Goal: Find specific page/section: Find specific page/section

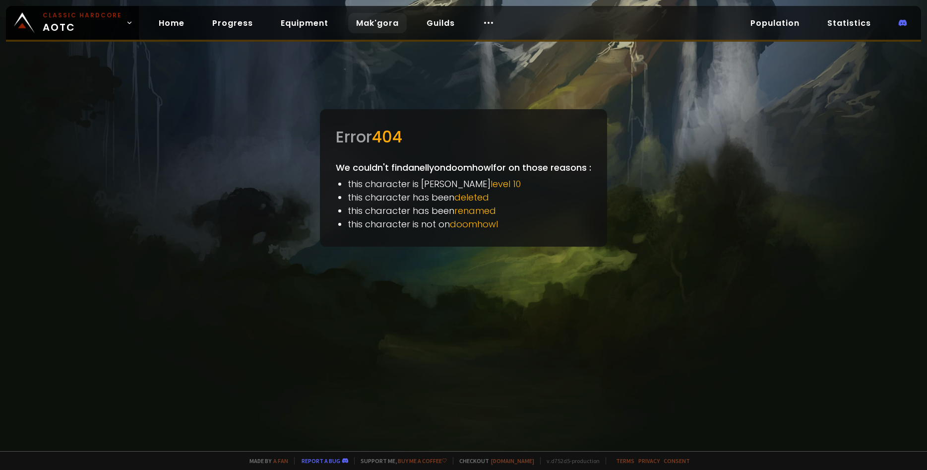
click at [378, 25] on link "Mak'gora" at bounding box center [377, 23] width 59 height 20
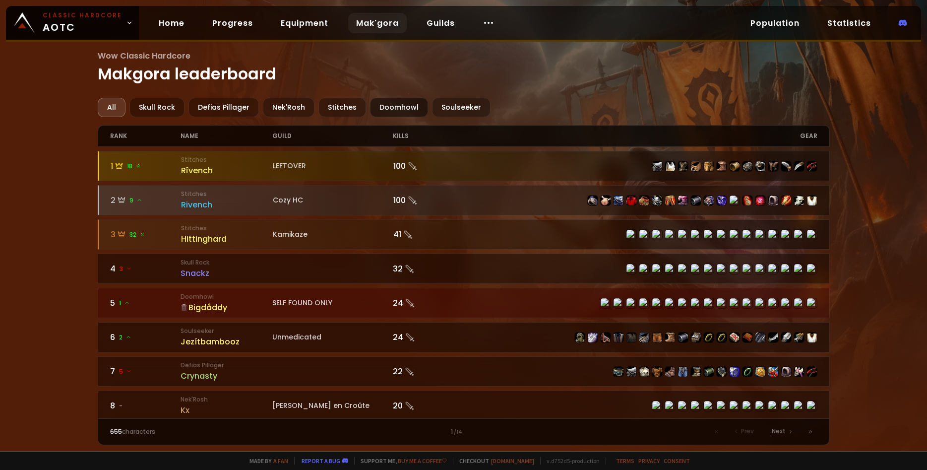
click at [389, 104] on div "Doomhowl" at bounding box center [399, 107] width 58 height 19
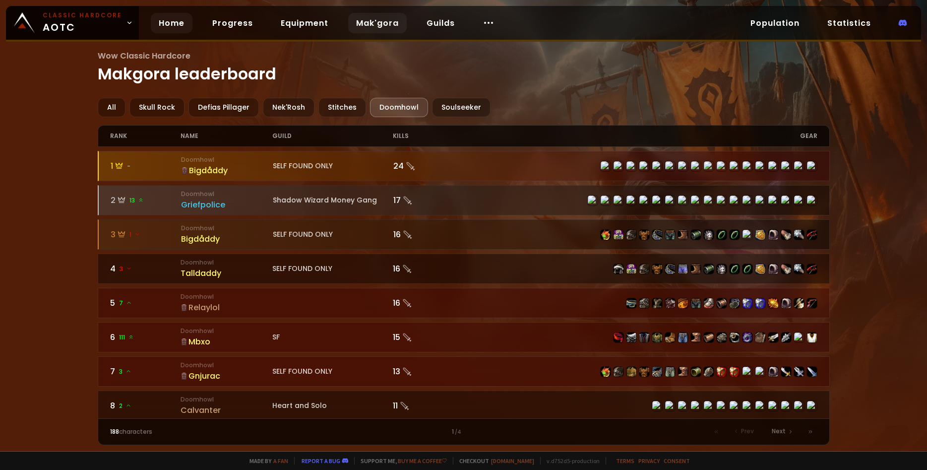
click at [180, 21] on link "Home" at bounding box center [172, 23] width 42 height 20
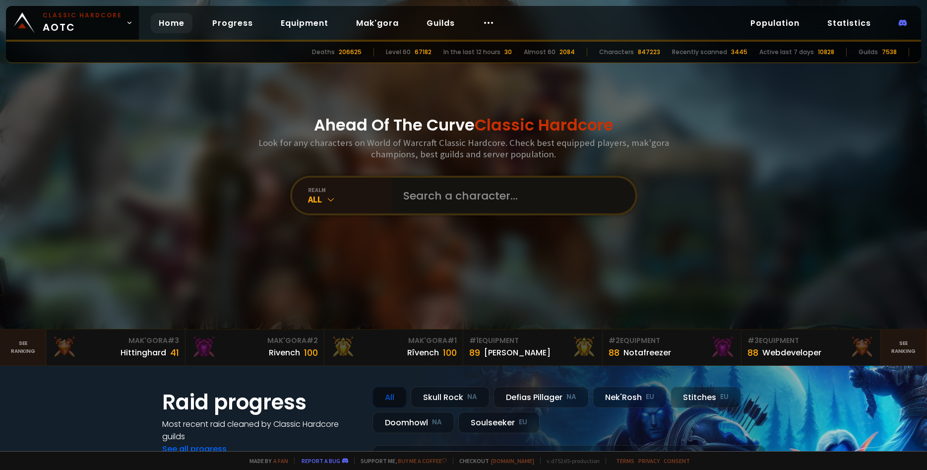
click at [434, 197] on input "text" at bounding box center [510, 196] width 226 height 36
paste input "Ferrët"
type input "Ferrët"
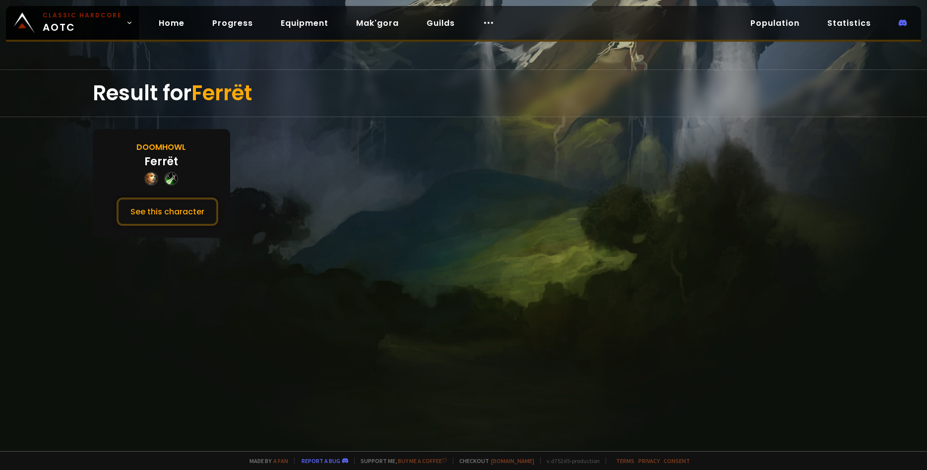
click at [186, 157] on div "Doomhowl Ferrët See this character" at bounding box center [161, 183] width 137 height 109
click at [158, 147] on div "Doomhowl" at bounding box center [161, 147] width 50 height 12
click at [158, 205] on button "See this character" at bounding box center [168, 211] width 102 height 28
